Goal: Understand process/instructions: Learn how to perform a task or action

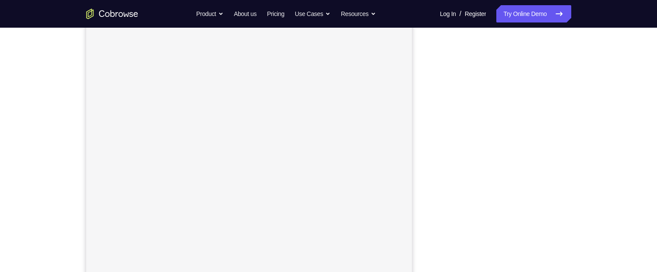
scroll to position [103, 0]
click at [621, 161] on div "Your Support Agent Your Customer Web iOS Android Next Steps We’d be happy to gi…" at bounding box center [328, 210] width 657 height 571
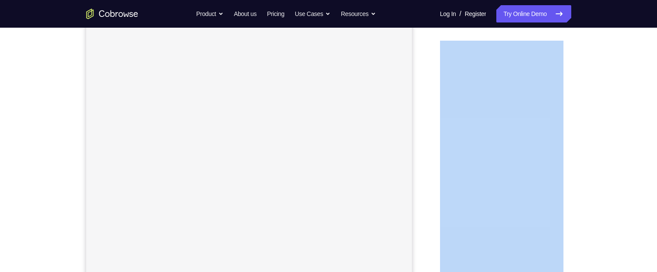
click at [621, 161] on div "Your Support Agent Your Customer Web iOS Android Next Steps We’d be happy to gi…" at bounding box center [328, 210] width 657 height 571
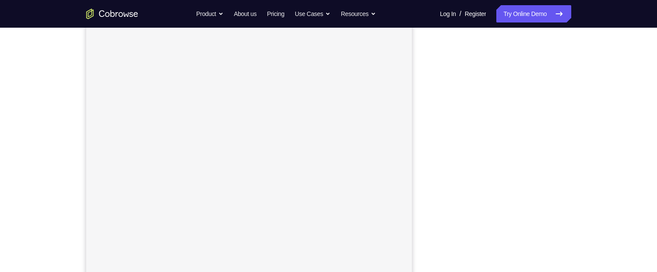
click at [621, 161] on div "Your Support Agent Your Customer Web iOS Android Next Steps We’d be happy to gi…" at bounding box center [328, 210] width 657 height 571
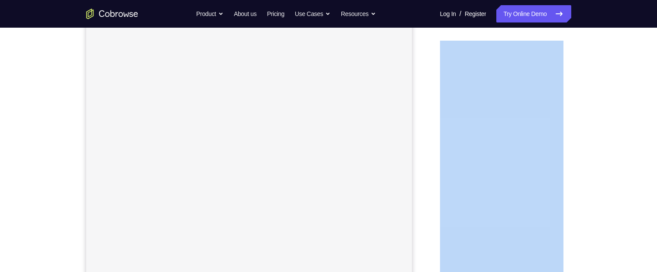
click at [622, 156] on div "Your Support Agent Your Customer Web iOS Android Next Steps We’d be happy to gi…" at bounding box center [328, 210] width 657 height 571
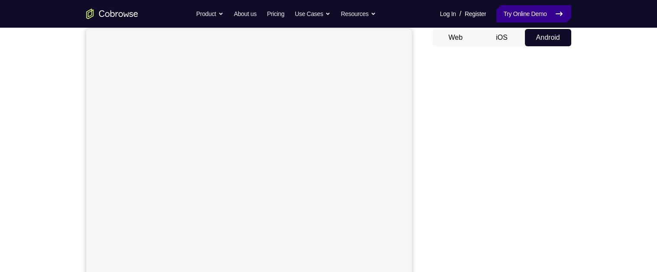
scroll to position [84, 0]
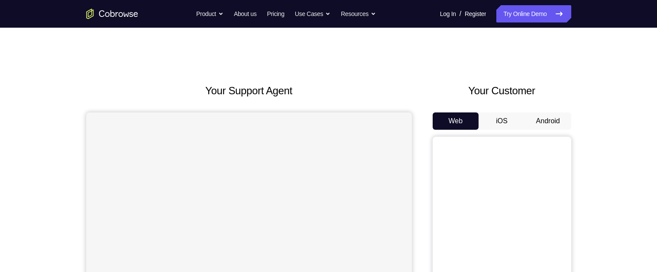
click at [555, 121] on button "Android" at bounding box center [548, 121] width 46 height 17
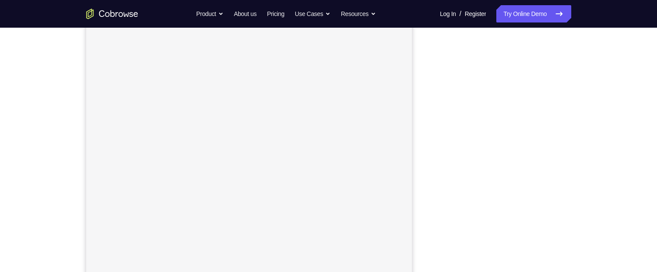
scroll to position [121, 0]
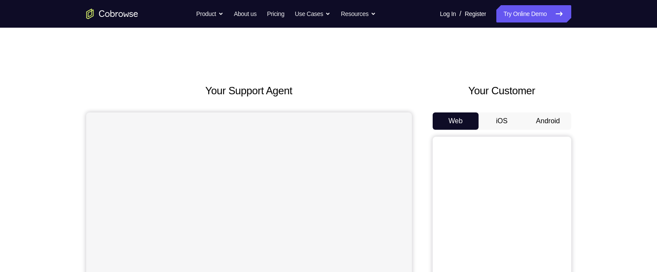
click at [546, 119] on button "Android" at bounding box center [548, 121] width 46 height 17
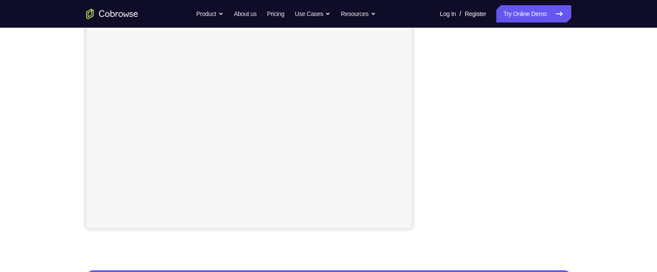
scroll to position [177, 0]
